Goal: Find specific page/section: Find specific page/section

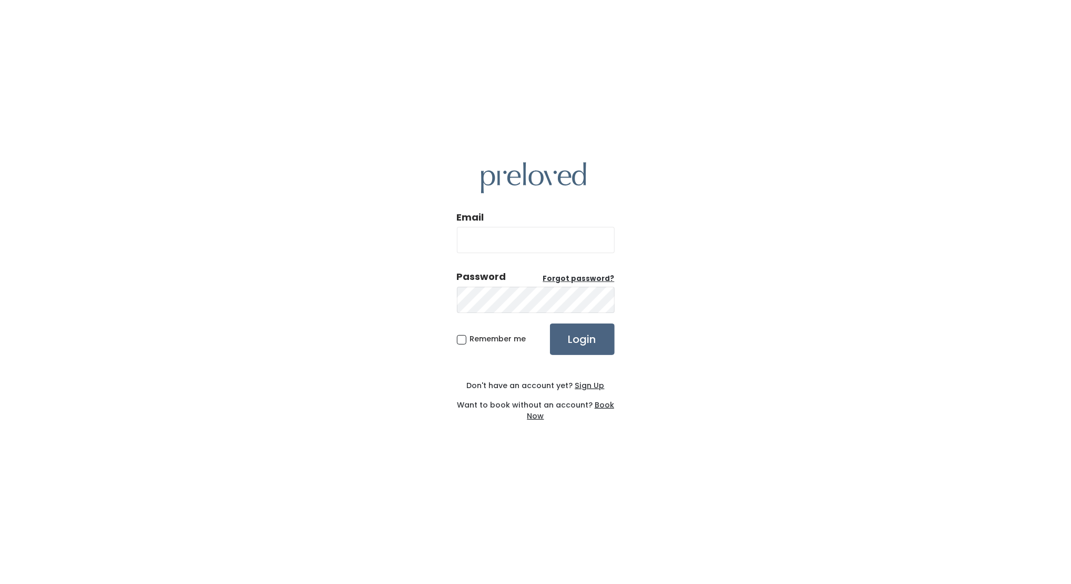
type input "edwardsville.owner@preloved.love"
click at [584, 339] on input "Login" at bounding box center [582, 340] width 65 height 32
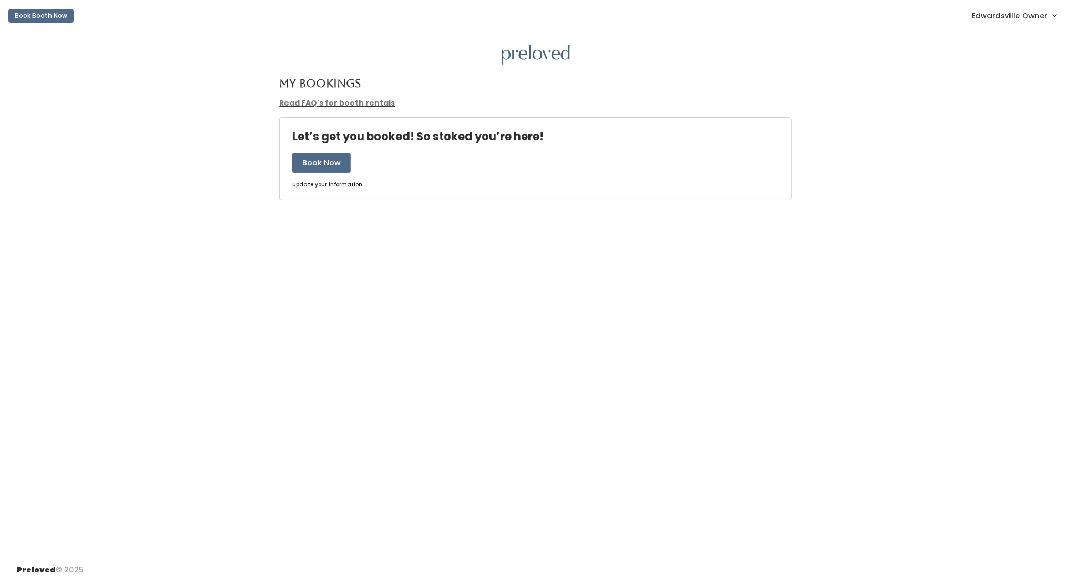
click at [1046, 10] on span "Edwardsville Owner" at bounding box center [1009, 16] width 76 height 12
click at [1026, 47] on link "Admin Home" at bounding box center [1019, 41] width 94 height 19
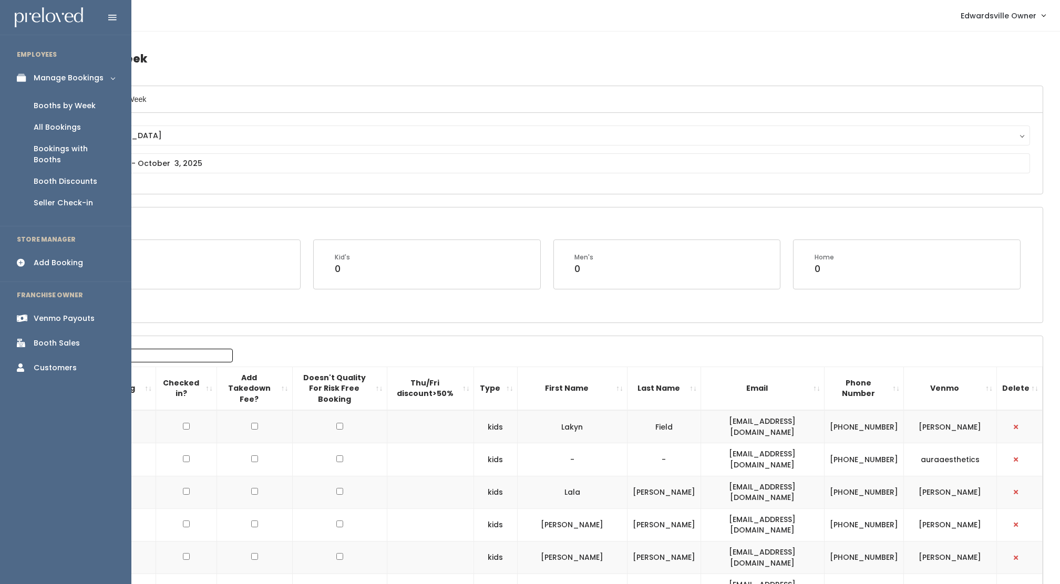
click at [66, 338] on div "Booth Sales" at bounding box center [57, 343] width 46 height 11
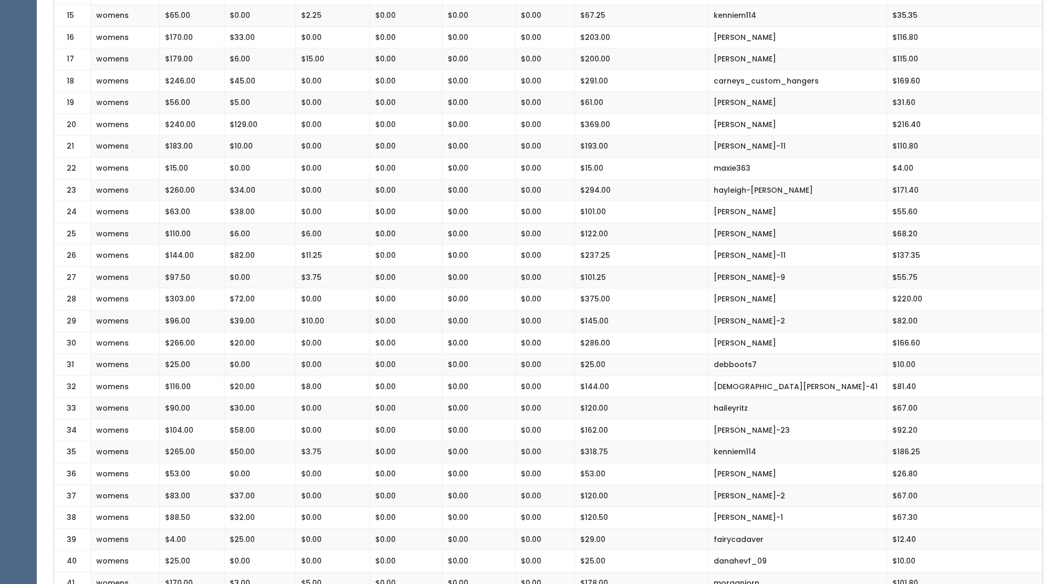
scroll to position [589, 0]
